Goal: Task Accomplishment & Management: Manage account settings

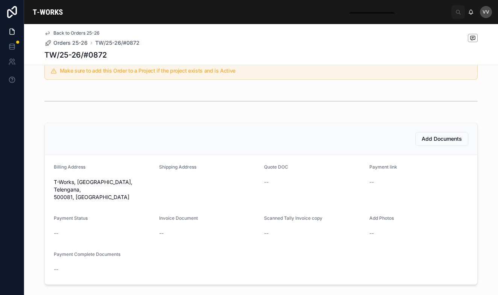
scroll to position [159, 0]
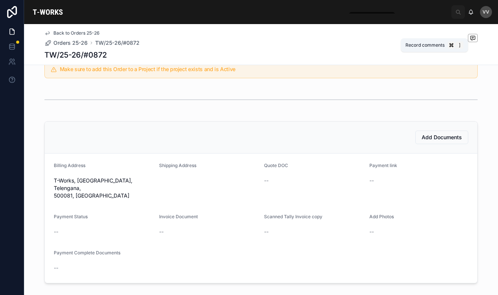
click at [473, 38] on icon at bounding box center [473, 38] width 6 height 6
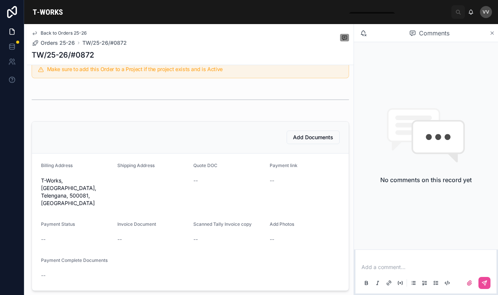
click at [493, 34] on icon at bounding box center [492, 33] width 6 height 6
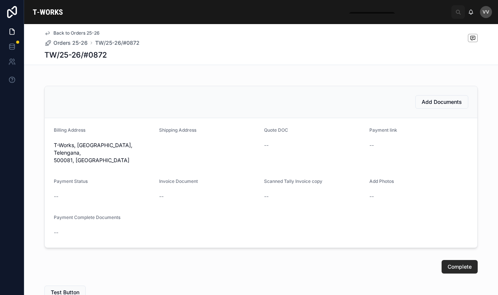
scroll to position [197, 0]
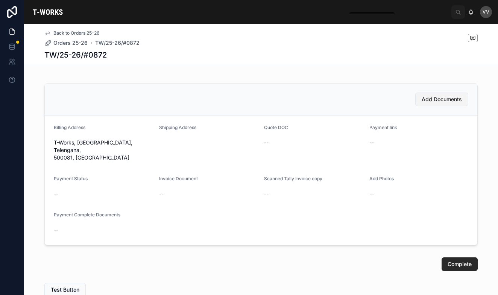
click at [438, 103] on button "Add Documents" at bounding box center [441, 100] width 53 height 14
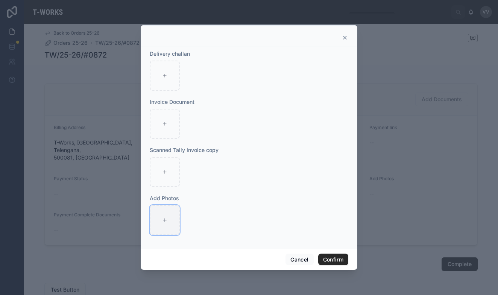
click at [164, 218] on icon at bounding box center [164, 219] width 5 height 5
type input "**********"
click at [337, 259] on button "Confirm" at bounding box center [333, 259] width 30 height 12
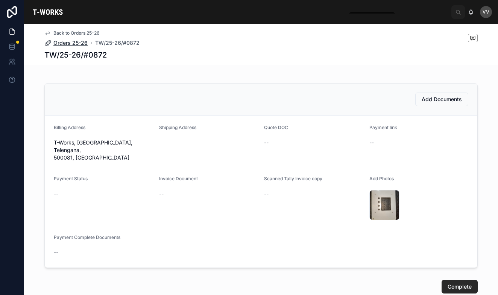
click at [75, 41] on span "Orders 25-26" at bounding box center [70, 43] width 34 height 8
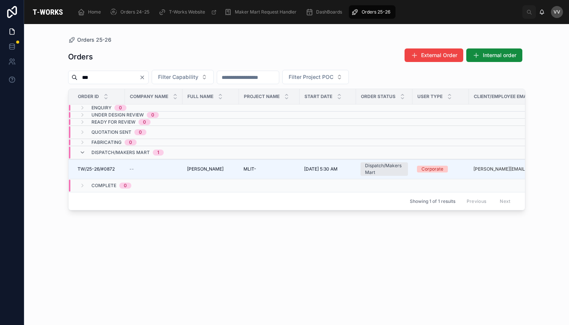
click at [145, 77] on icon "Clear" at bounding box center [142, 77] width 6 height 6
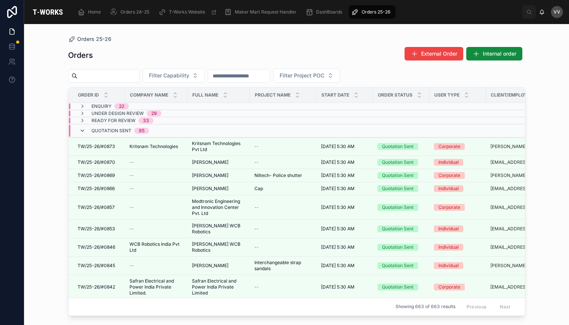
click at [82, 131] on icon at bounding box center [82, 131] width 6 height 6
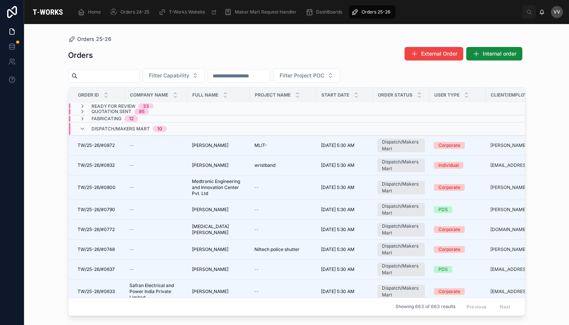
scroll to position [15, 0]
click at [139, 76] on input "text" at bounding box center [108, 76] width 62 height 11
type input "***"
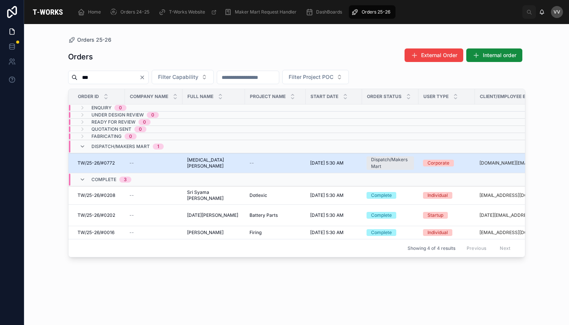
click at [205, 165] on span "[MEDICAL_DATA] [PERSON_NAME]" at bounding box center [213, 163] width 53 height 12
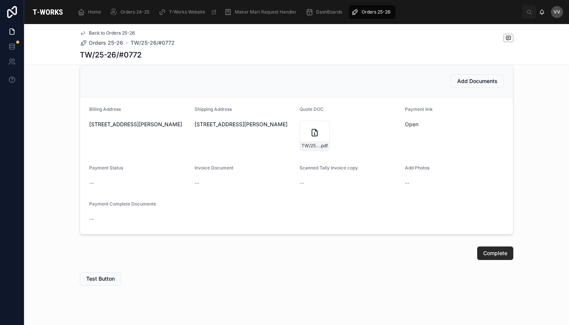
scroll to position [310, 0]
click at [314, 137] on icon at bounding box center [314, 132] width 9 height 9
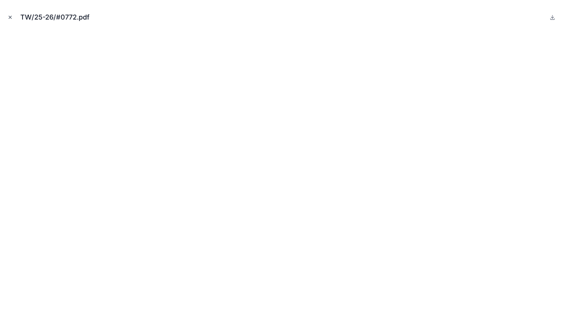
click at [10, 18] on icon "Close modal" at bounding box center [10, 17] width 5 height 5
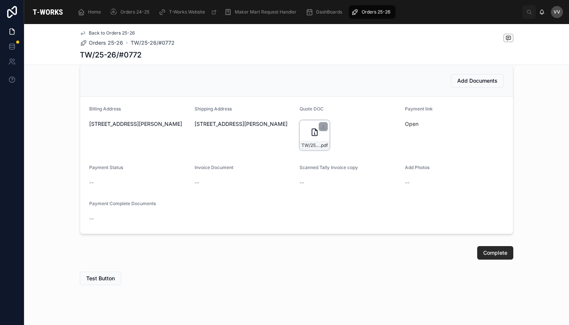
click at [310, 132] on icon at bounding box center [314, 132] width 9 height 9
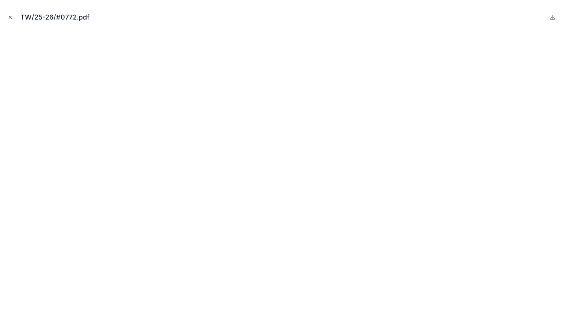
click at [11, 18] on icon "Close modal" at bounding box center [10, 17] width 5 height 5
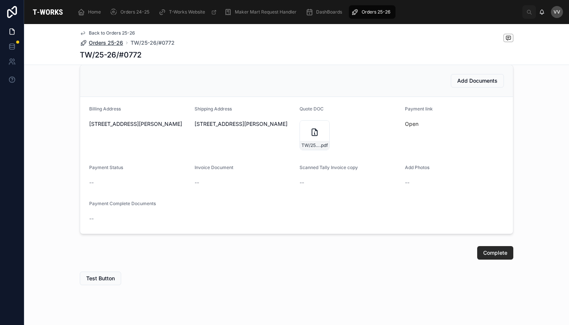
click at [108, 43] on span "Orders 25-26" at bounding box center [106, 43] width 34 height 8
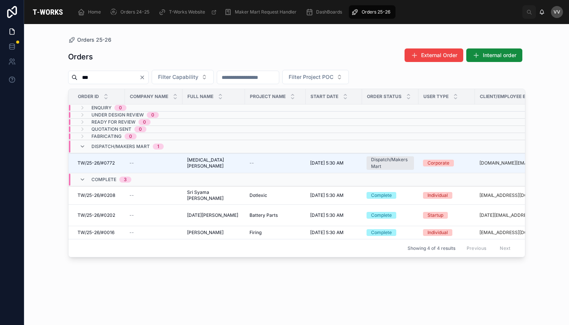
click at [145, 76] on icon "Clear" at bounding box center [142, 77] width 6 height 6
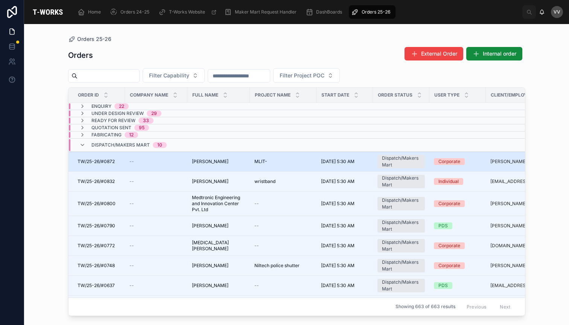
click at [205, 164] on span "[PERSON_NAME]" at bounding box center [210, 162] width 36 height 6
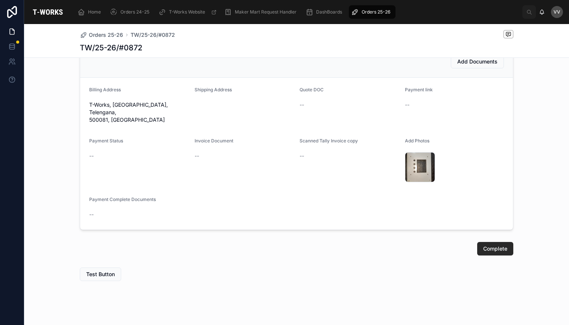
scroll to position [227, 0]
click at [106, 33] on span "Orders 25-26" at bounding box center [106, 35] width 34 height 8
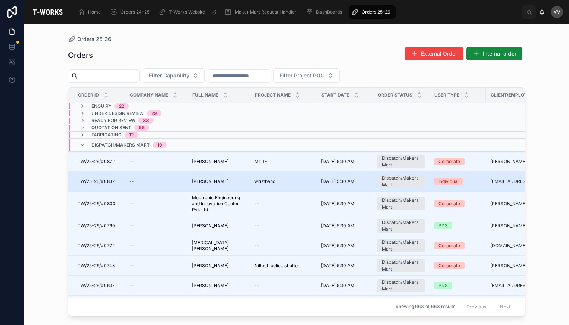
click at [218, 182] on span "[PERSON_NAME]" at bounding box center [210, 182] width 36 height 6
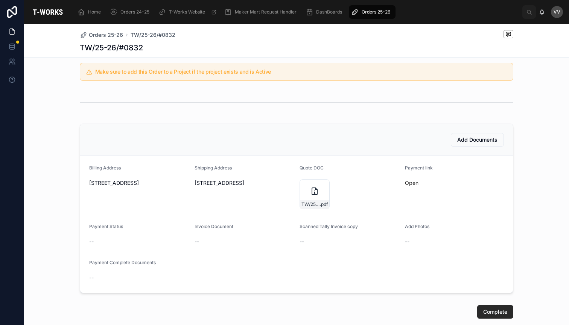
scroll to position [154, 0]
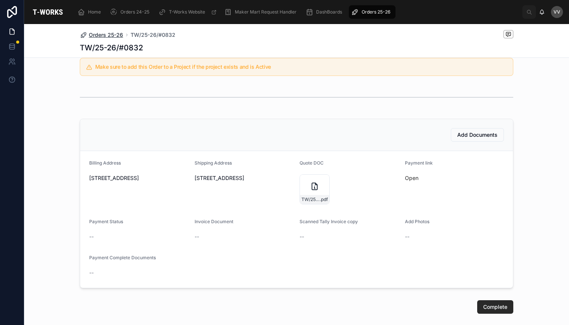
click at [110, 32] on span "Orders 25-26" at bounding box center [106, 35] width 34 height 8
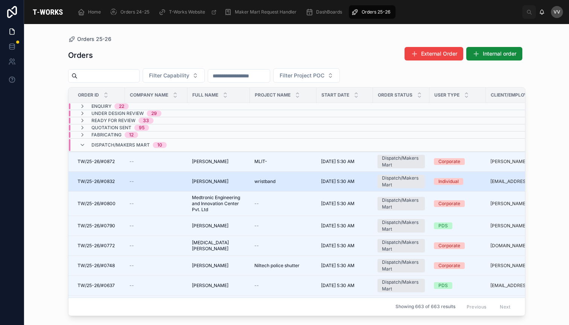
click at [208, 181] on span "[PERSON_NAME]" at bounding box center [210, 182] width 36 height 6
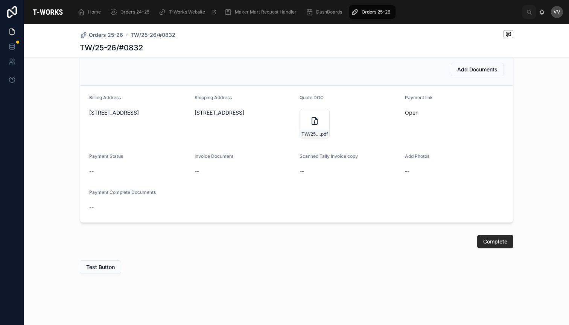
scroll to position [219, 0]
click at [104, 34] on span "Orders 25-26" at bounding box center [106, 35] width 34 height 8
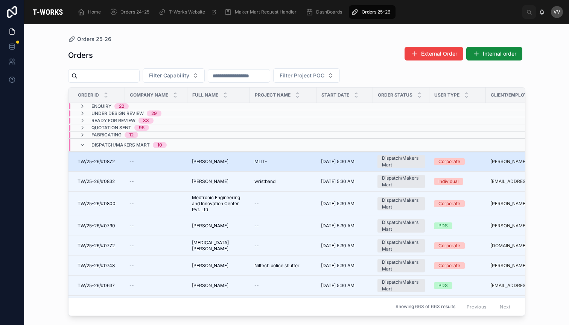
click at [211, 161] on span "[PERSON_NAME]" at bounding box center [210, 162] width 36 height 6
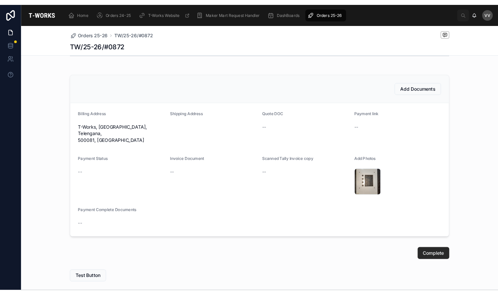
scroll to position [199, 0]
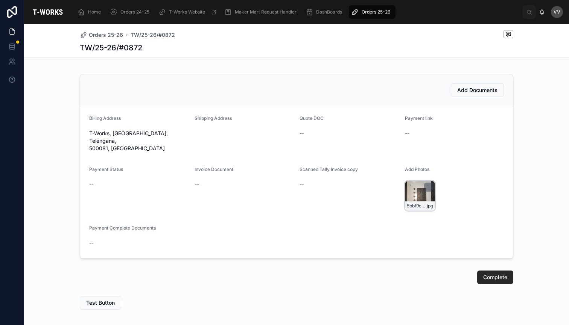
click at [419, 184] on div "5bbf9c16-e43b-4ab5-87ee-6b04b343e953-WhatsApp-Image-2025-09-04-at-15.41.13 .jpg" at bounding box center [420, 196] width 30 height 30
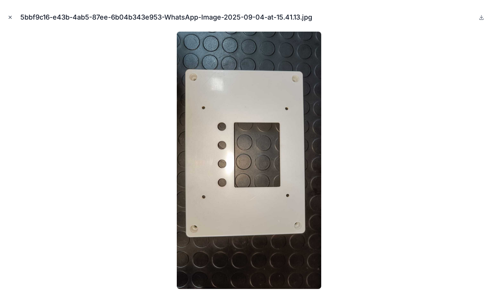
click at [9, 17] on icon "Close modal" at bounding box center [10, 17] width 5 height 5
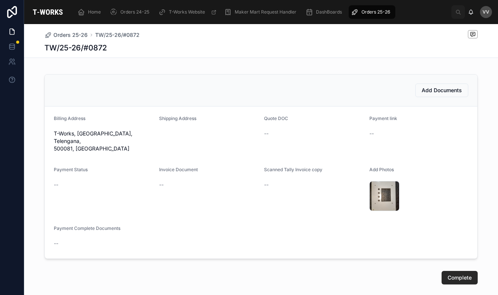
click at [268, 136] on span "--" at bounding box center [266, 134] width 5 height 8
